Goal: Information Seeking & Learning: Learn about a topic

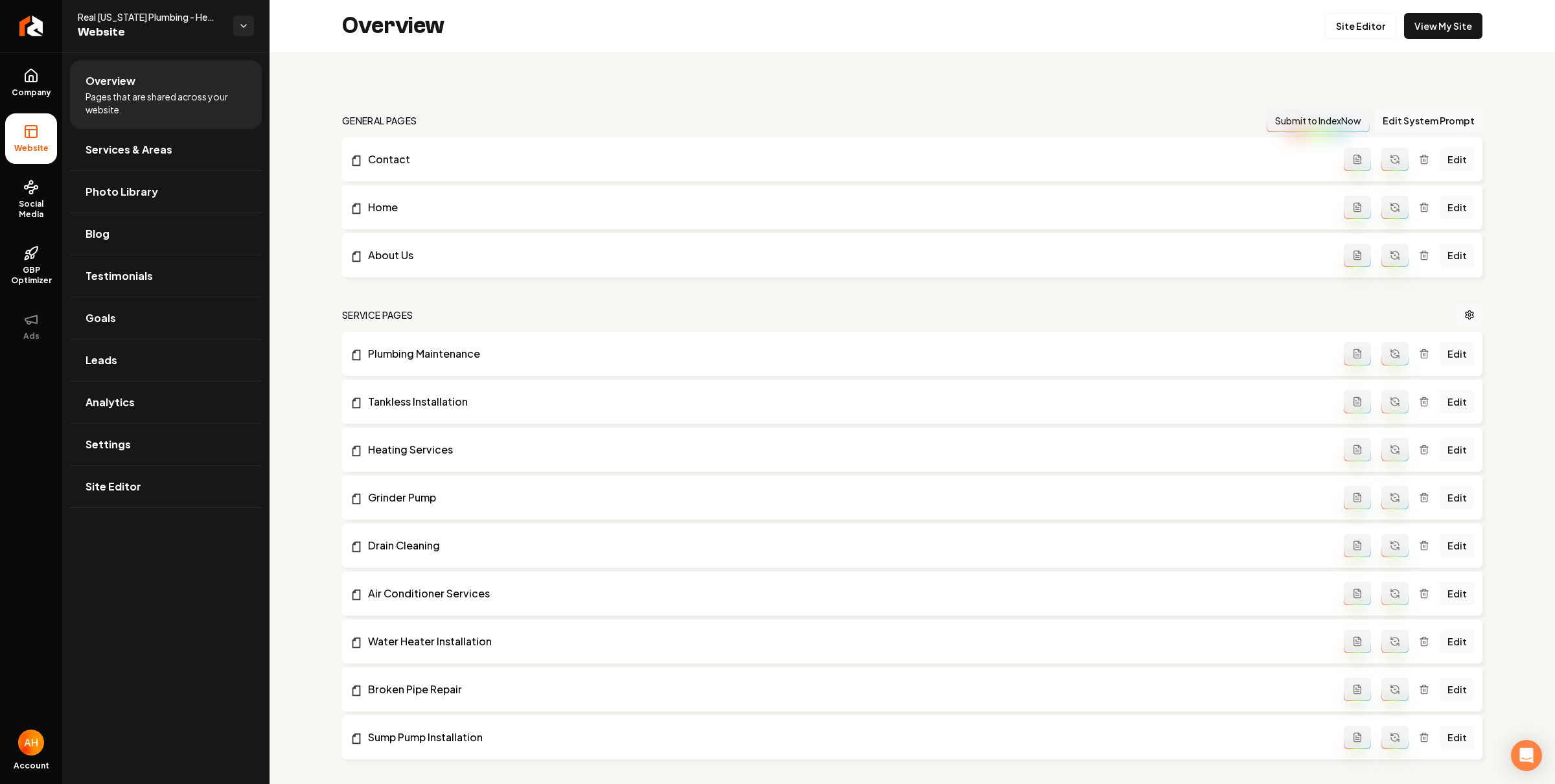
scroll to position [869, 0]
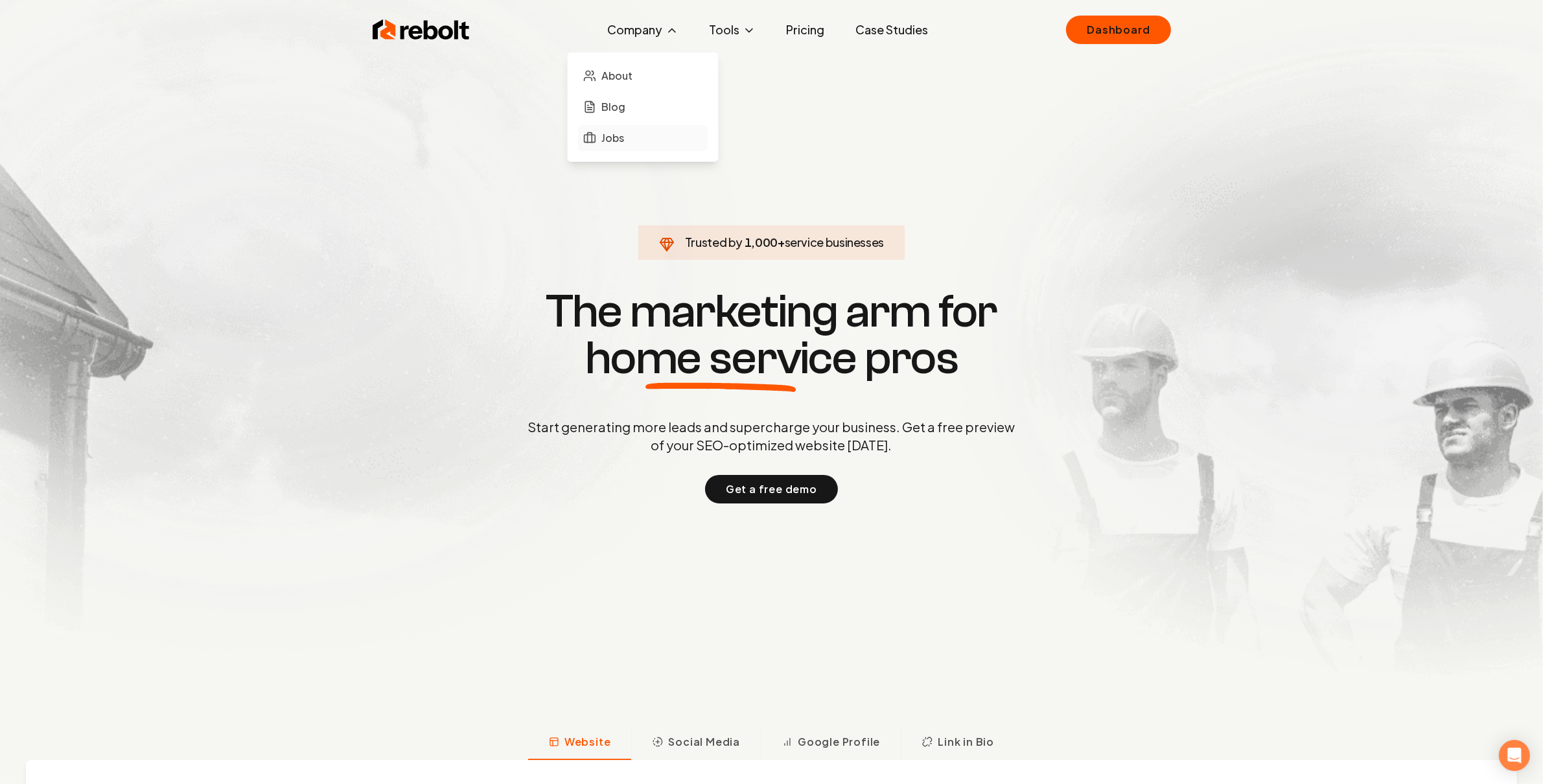
click at [614, 149] on link "Jobs" at bounding box center [642, 138] width 130 height 26
